Goal: Task Accomplishment & Management: Use online tool/utility

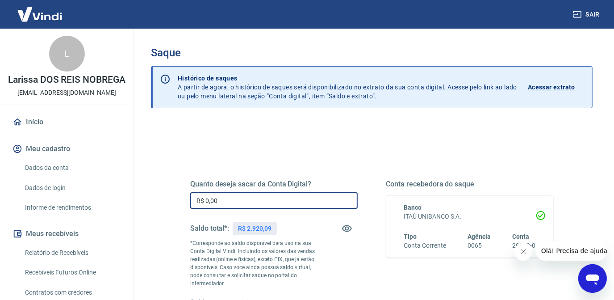
click at [229, 206] on input "R$ 0,00" at bounding box center [274, 200] width 168 height 17
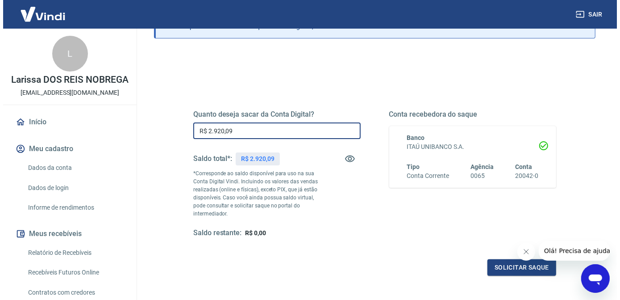
scroll to position [149, 0]
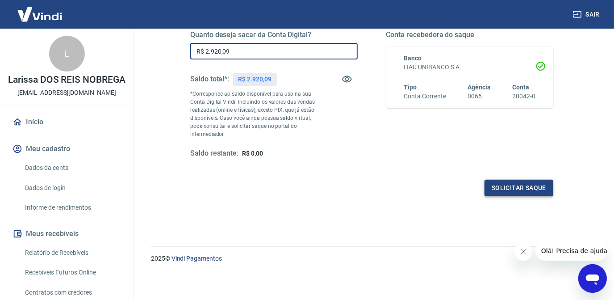
type input "R$ 2.920,09"
click at [547, 181] on button "Solicitar saque" at bounding box center [519, 188] width 69 height 17
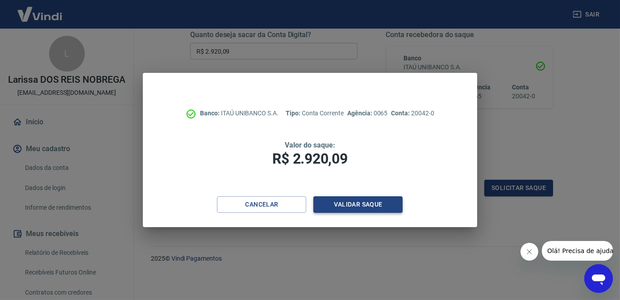
click at [387, 205] on button "Validar saque" at bounding box center [358, 204] width 89 height 17
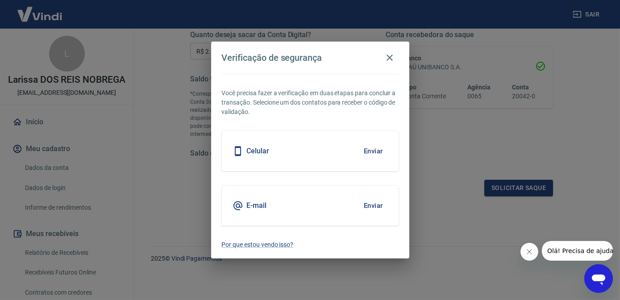
click at [367, 149] on button "Enviar" at bounding box center [373, 151] width 29 height 19
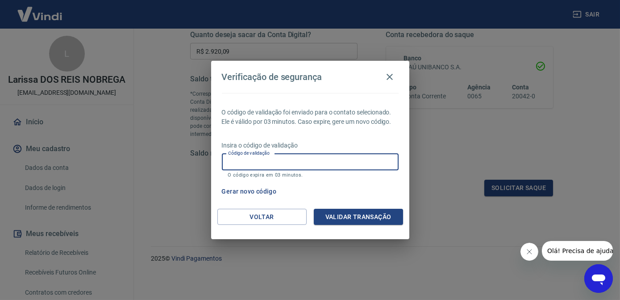
click at [274, 155] on input "Código de validação" at bounding box center [310, 162] width 177 height 17
type input "649051"
click at [343, 218] on button "Validar transação" at bounding box center [358, 217] width 89 height 17
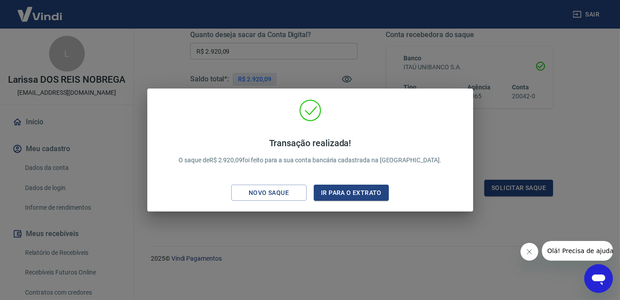
click at [377, 31] on div "Transação realizada! O saque de R$ 2.920,09 foi feito para a sua conta bancária…" at bounding box center [310, 150] width 620 height 300
